Goal: Task Accomplishment & Management: Complete application form

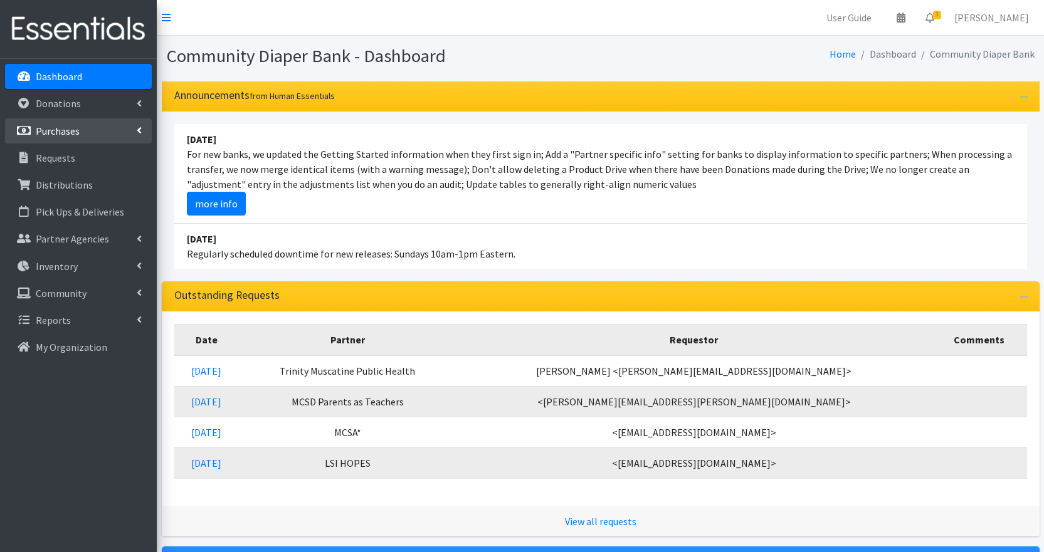
click at [73, 131] on p "Purchases" at bounding box center [58, 131] width 44 height 13
click at [76, 129] on p "Purchases" at bounding box center [58, 131] width 44 height 13
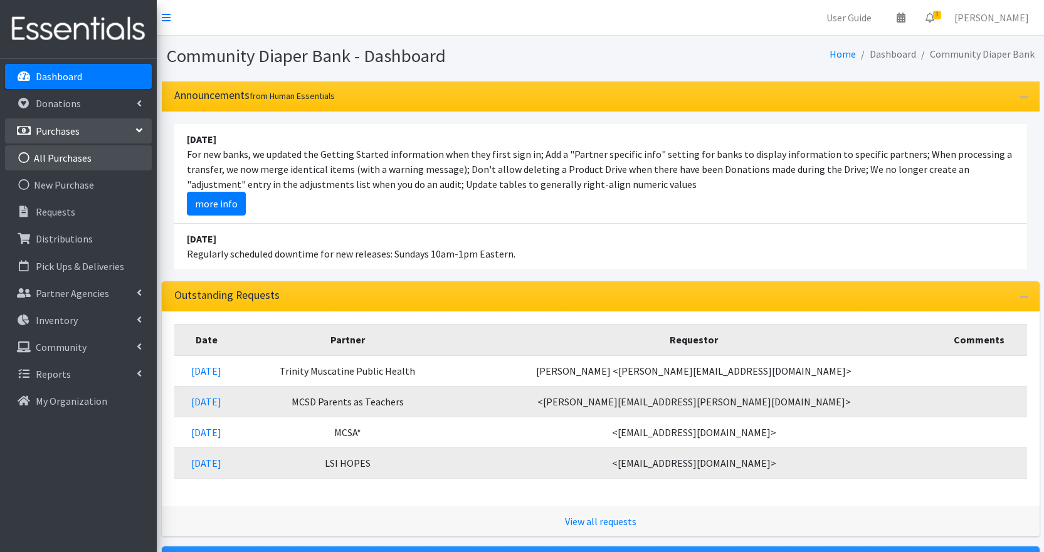
click at [77, 152] on link "All Purchases" at bounding box center [78, 157] width 147 height 25
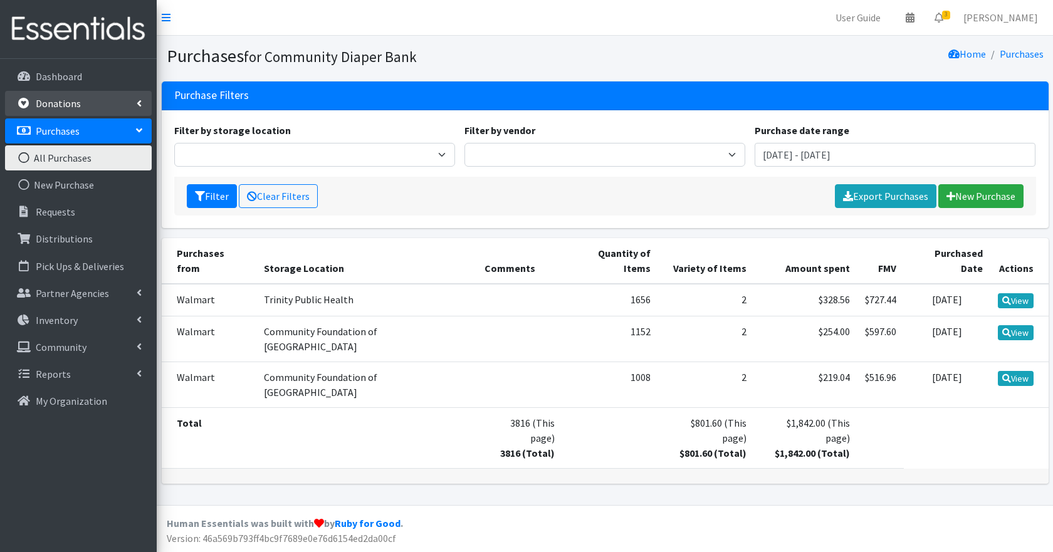
click at [80, 108] on link "Donations" at bounding box center [78, 103] width 147 height 25
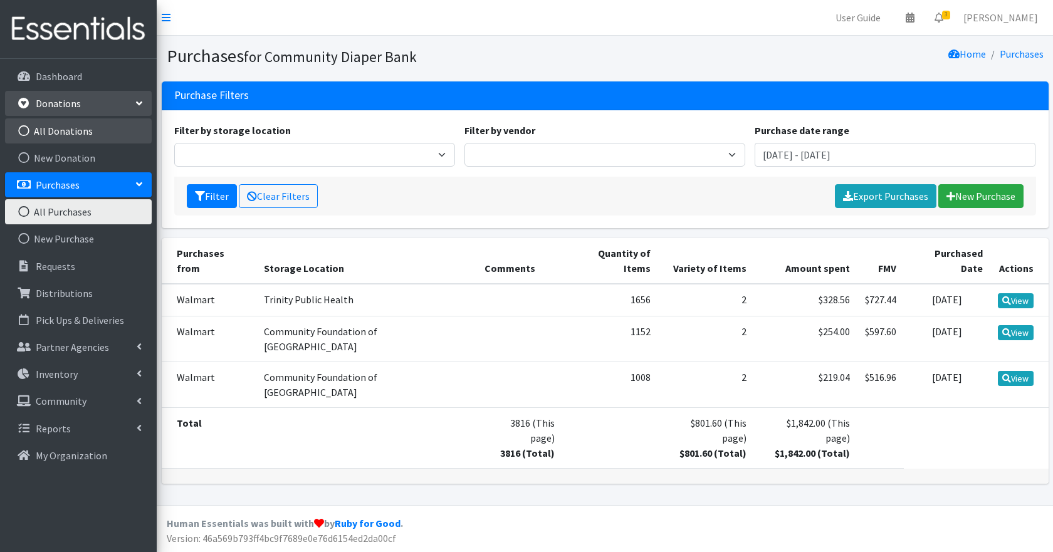
click at [61, 132] on link "All Donations" at bounding box center [78, 131] width 147 height 25
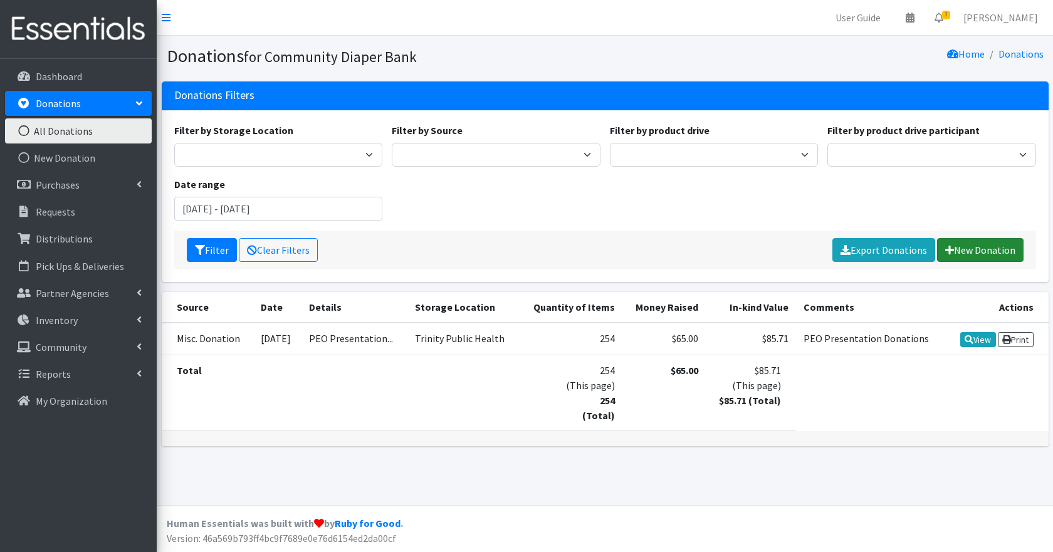
click at [980, 250] on link "New Donation" at bounding box center [980, 250] width 87 height 24
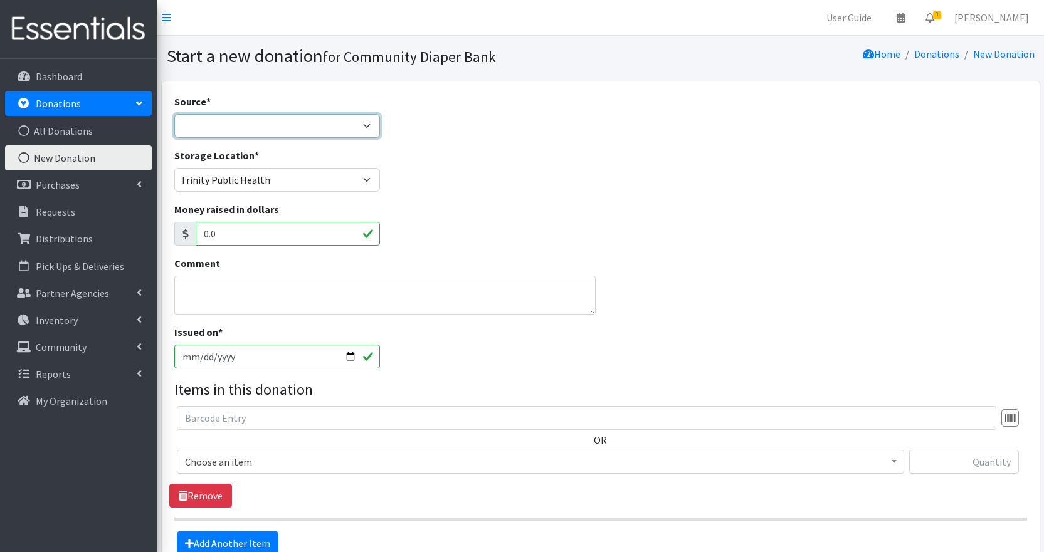
click at [367, 127] on select "Product Drive Manufacturer Donation Site Misc. Donation" at bounding box center [277, 126] width 206 height 24
select select "Misc. Donation"
click at [174, 114] on select "Product Drive Manufacturer Donation Site Misc. Donation" at bounding box center [277, 126] width 206 height 24
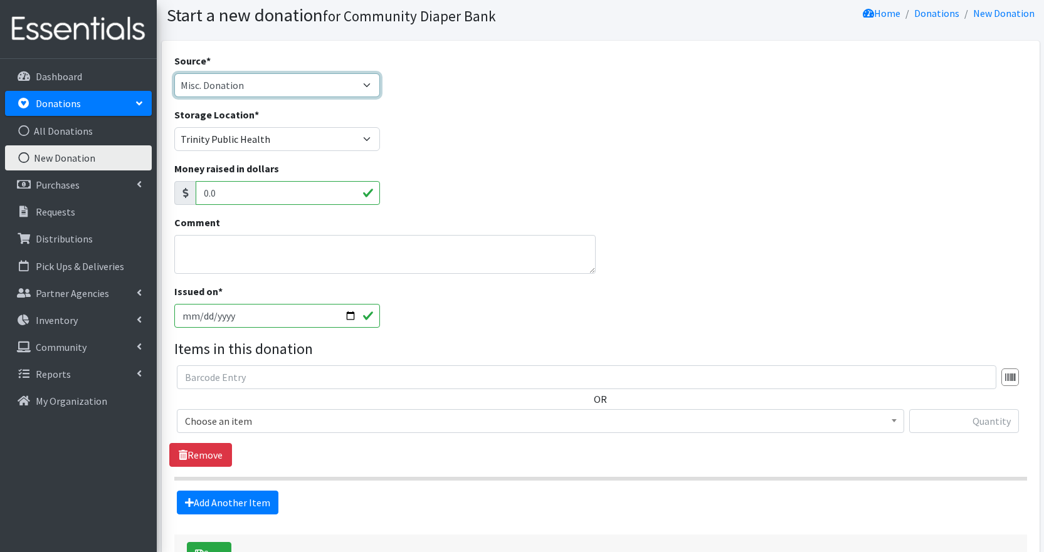
scroll to position [63, 0]
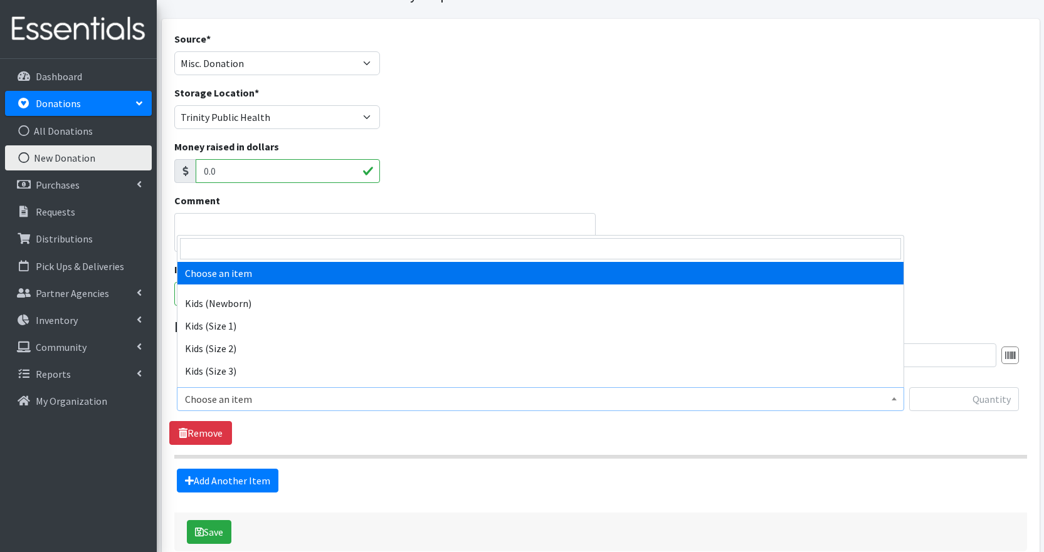
click at [285, 403] on span "Choose an item" at bounding box center [540, 400] width 711 height 18
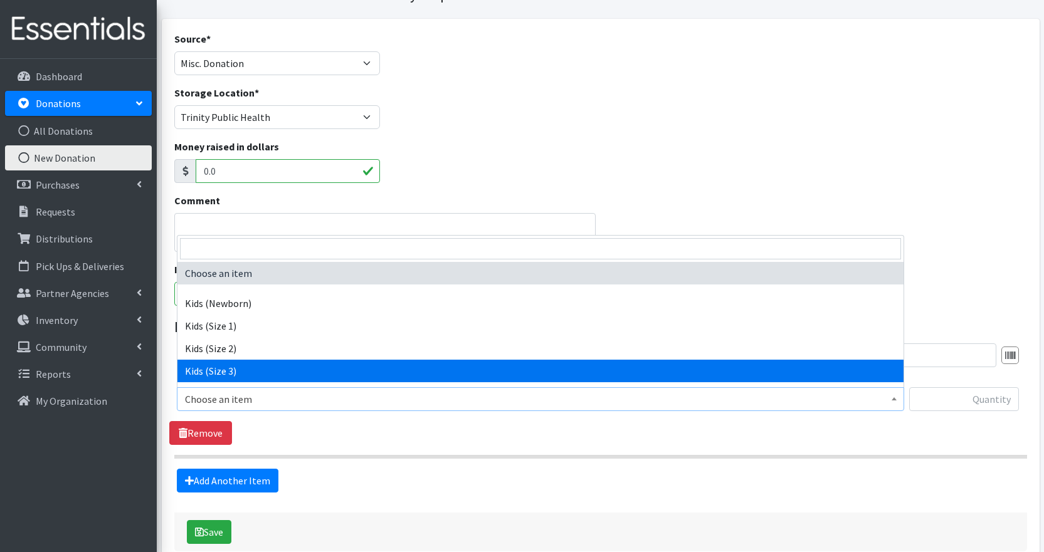
select select "2398"
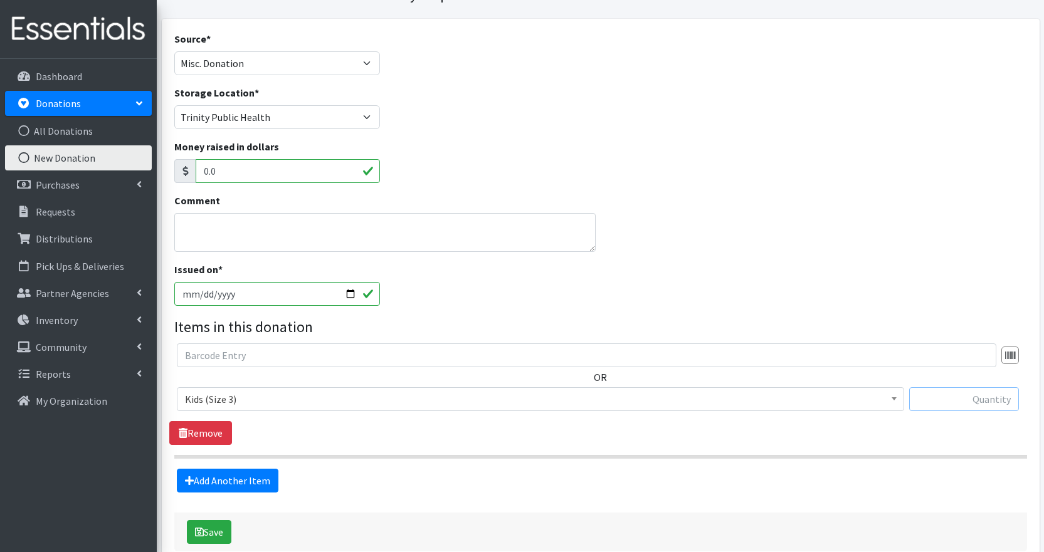
click at [984, 401] on input "text" at bounding box center [964, 400] width 110 height 24
type input "37"
click at [882, 437] on div "OR Choose an item Kids (Newborn) Kids (Size 1) Kids (Size 2) Kids (Size 3) Kids…" at bounding box center [600, 395] width 862 height 102
click at [241, 475] on link "Add Another Item" at bounding box center [228, 481] width 102 height 24
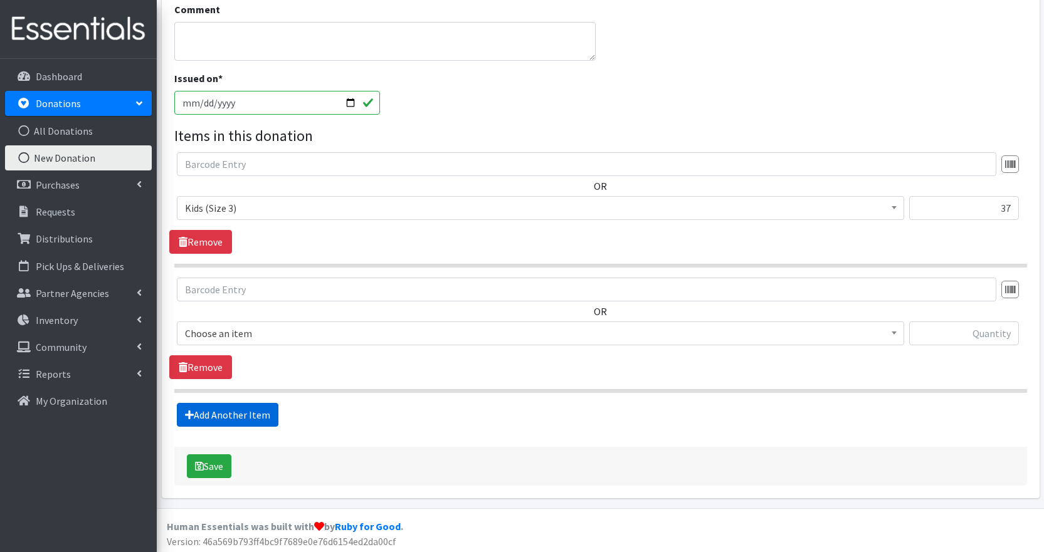
scroll to position [257, 0]
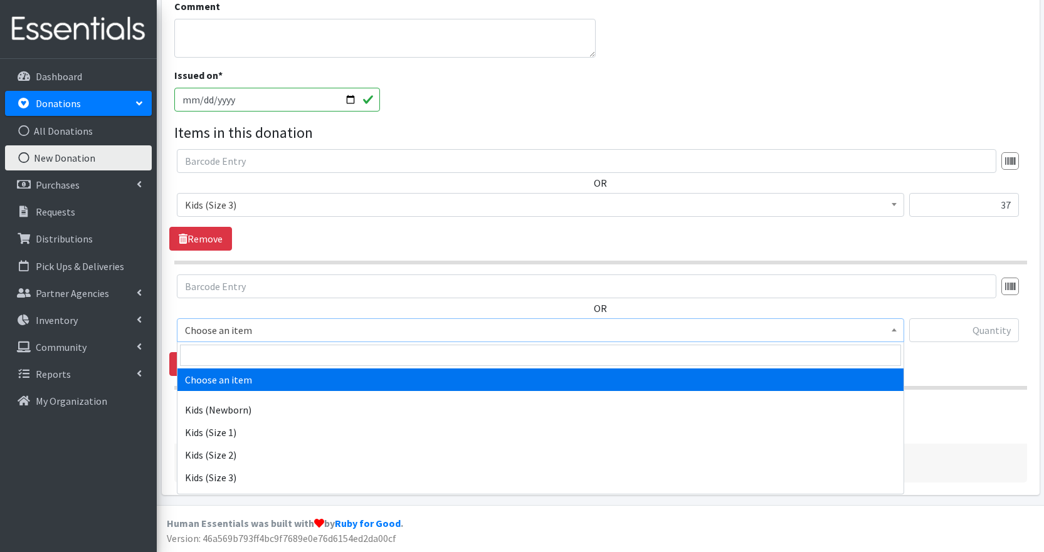
click at [276, 327] on span "Choose an item" at bounding box center [540, 331] width 711 height 18
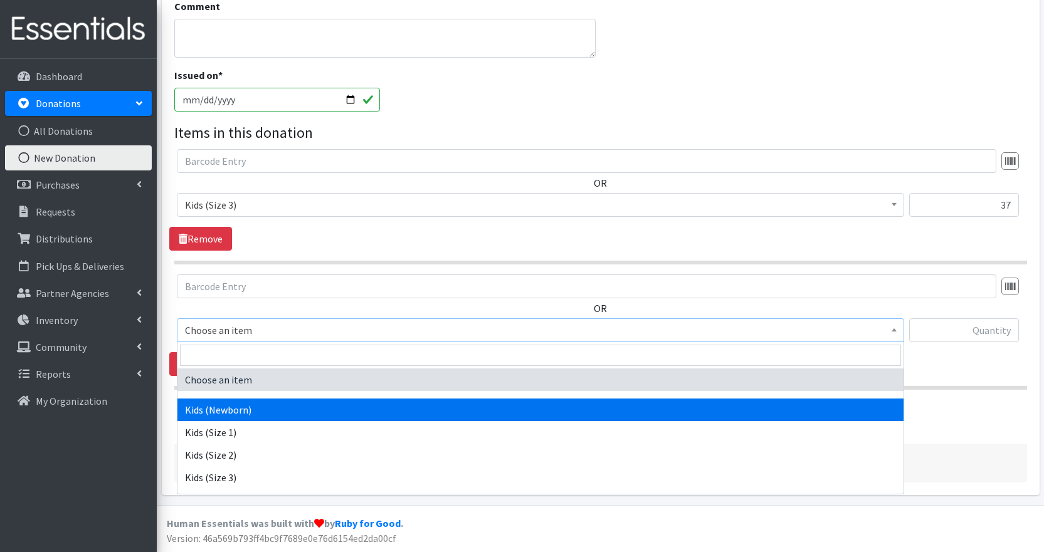
select select "2373"
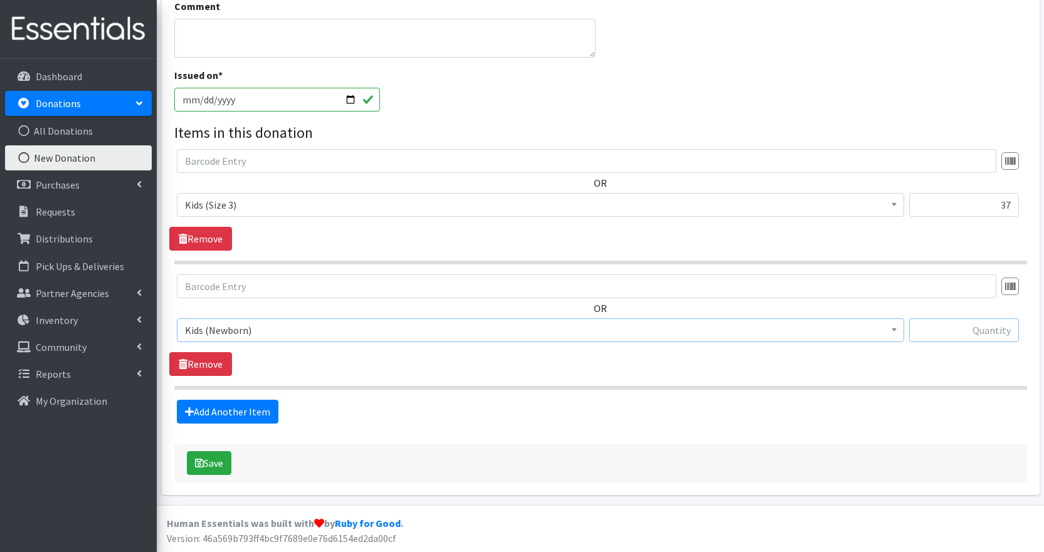
click at [980, 327] on input "text" at bounding box center [964, 331] width 110 height 24
type input "32"
click at [727, 408] on div "Add Another Item" at bounding box center [600, 412] width 862 height 24
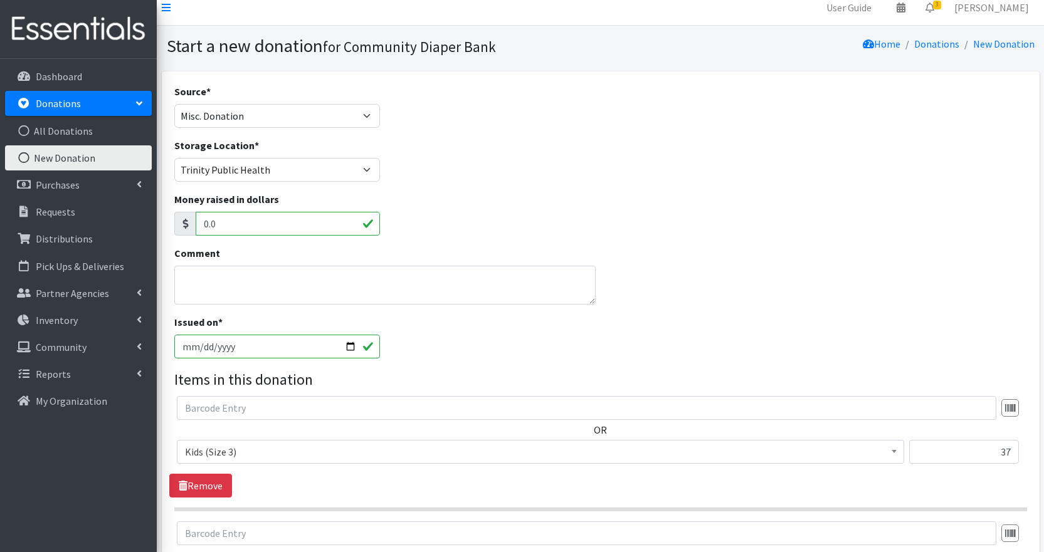
scroll to position [6, 0]
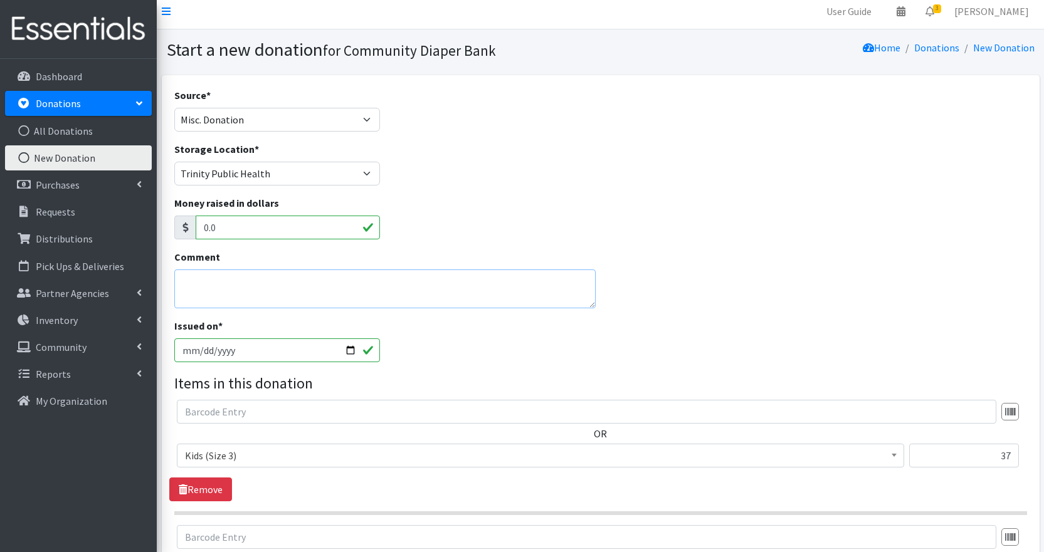
click at [331, 289] on textarea "Comment" at bounding box center [385, 289] width 422 height 39
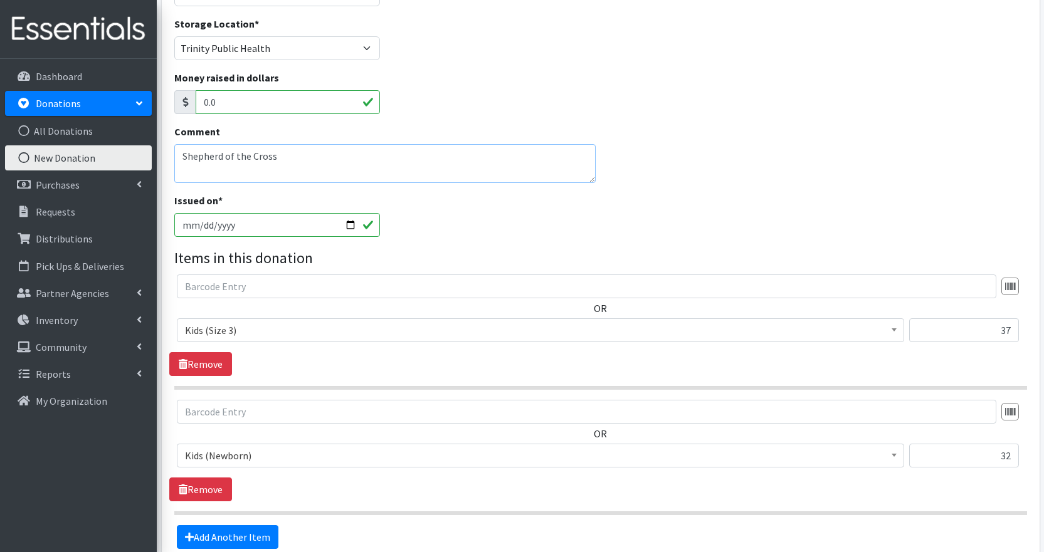
scroll to position [257, 0]
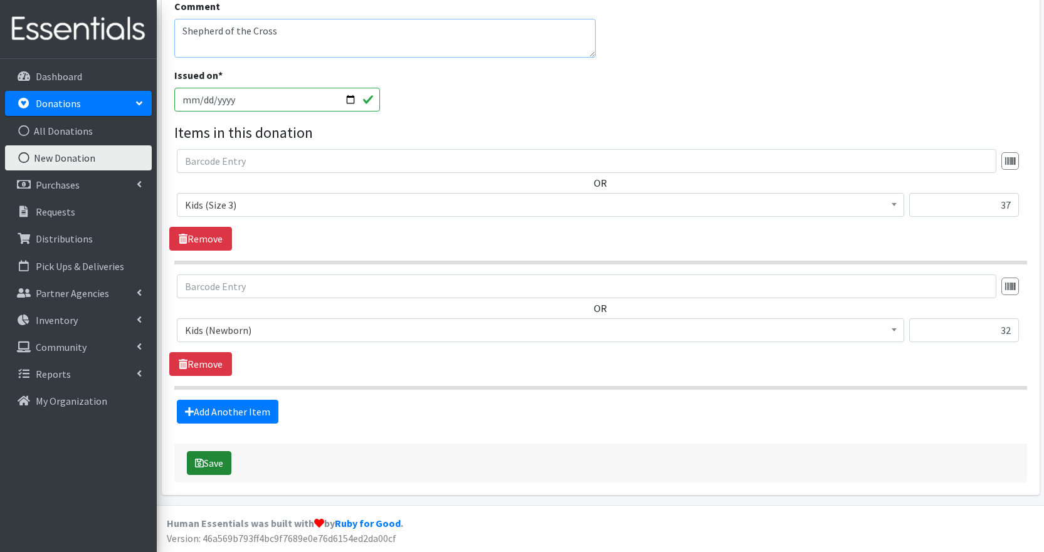
type textarea "Shepherd of the Cross"
click at [206, 461] on button "Save" at bounding box center [209, 463] width 45 height 24
